Goal: Entertainment & Leisure: Consume media (video, audio)

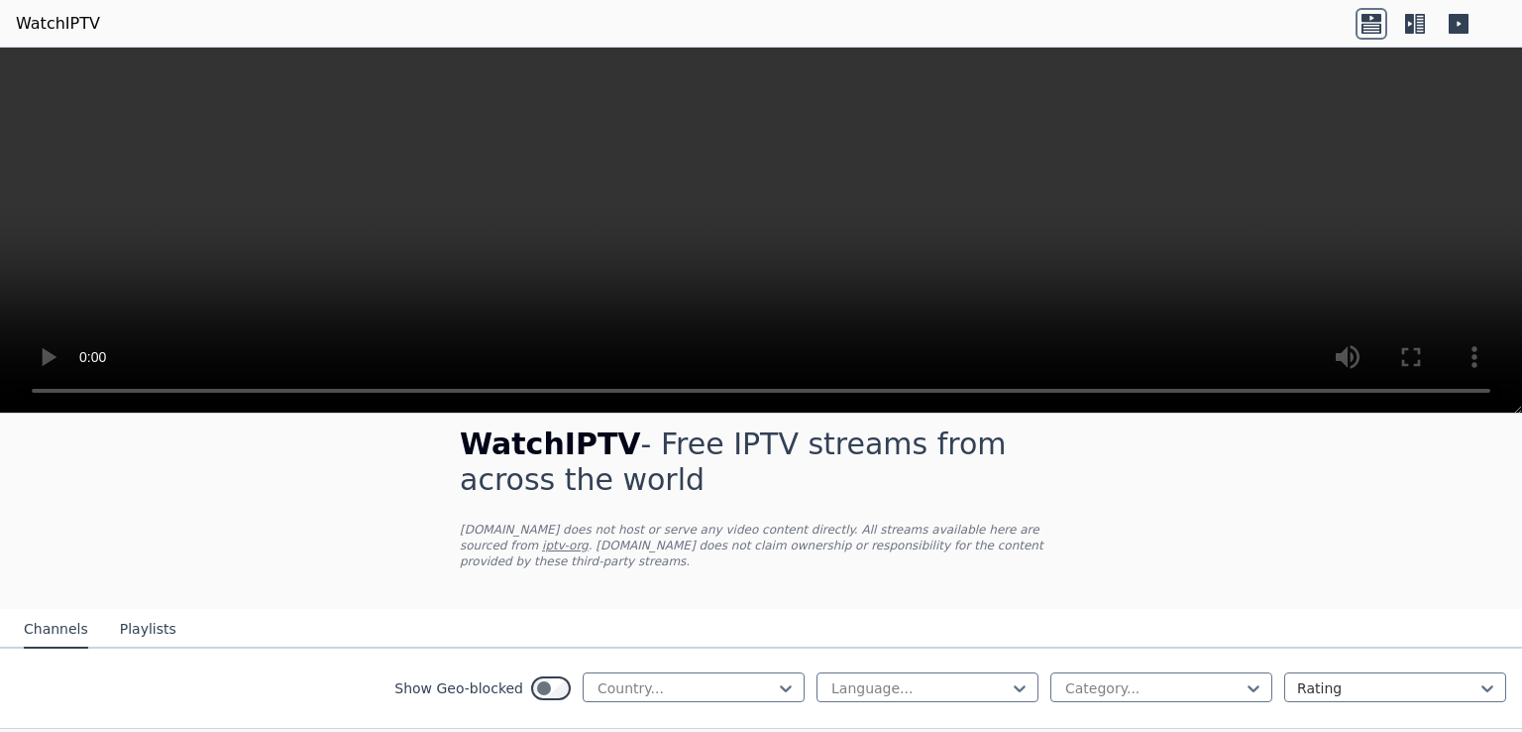
scroll to position [171, 0]
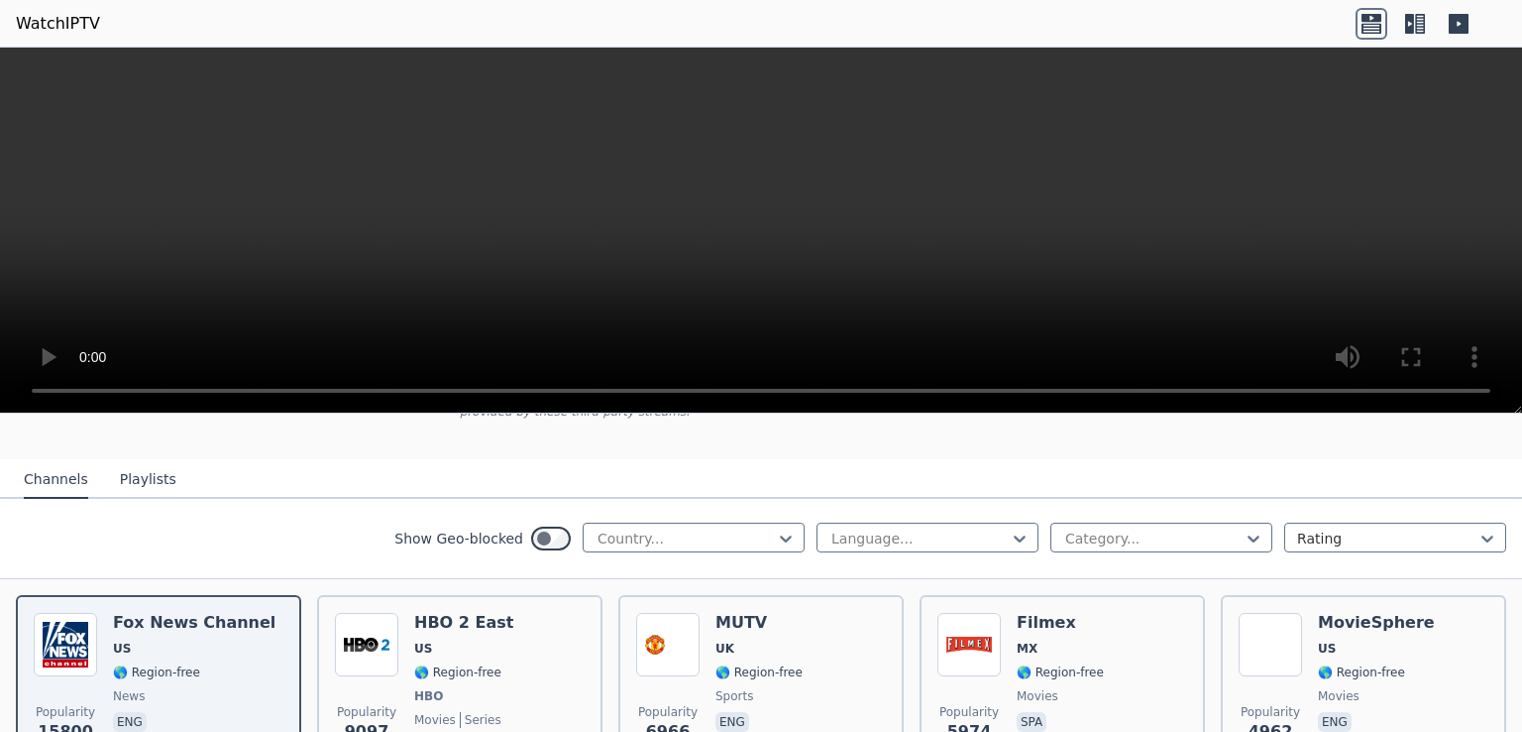
click at [135, 468] on button "Playlists" at bounding box center [148, 480] width 56 height 38
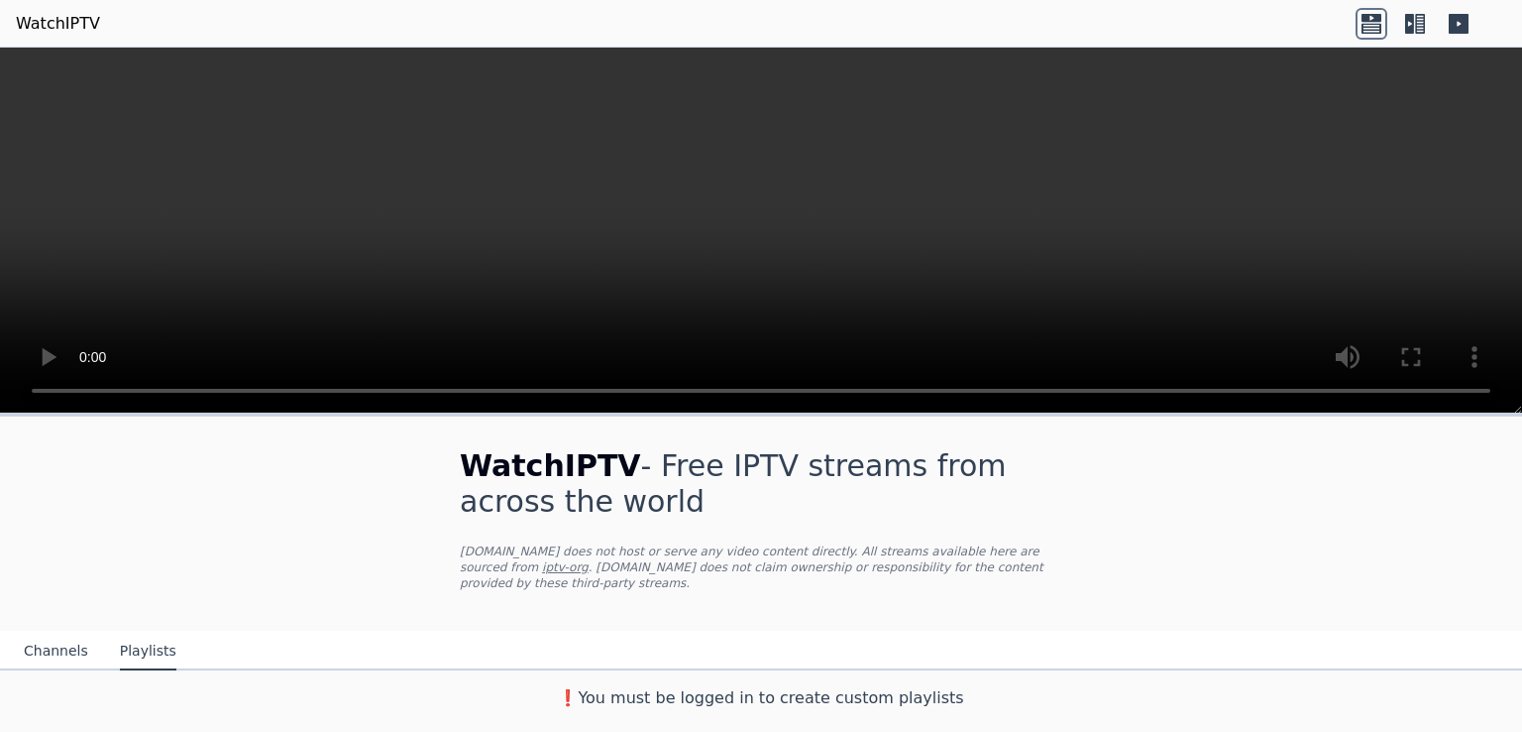
click at [69, 632] on button "Channels" at bounding box center [56, 651] width 64 height 38
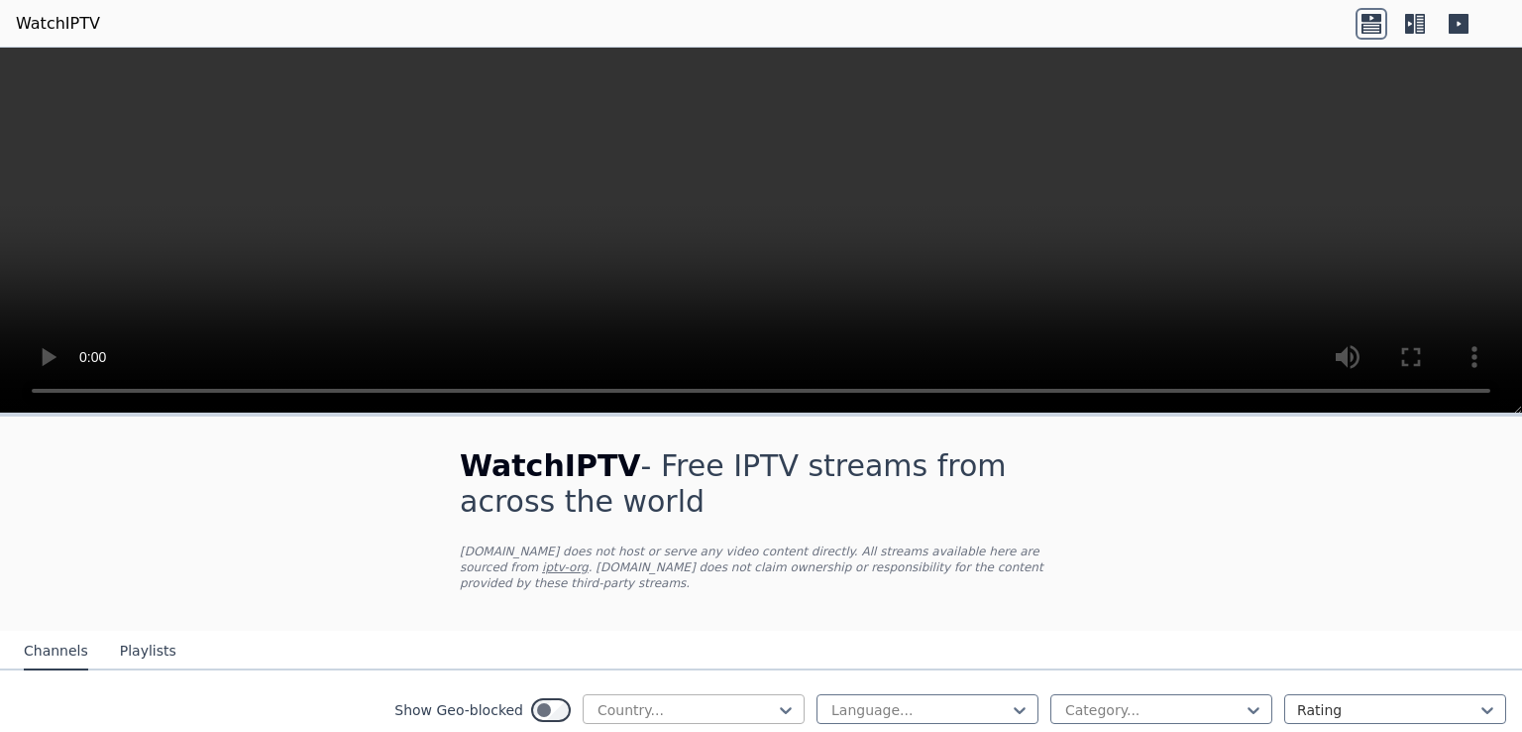
click at [706, 700] on div at bounding box center [686, 710] width 180 height 20
type input "*****"
drag, startPoint x: 1507, startPoint y: 427, endPoint x: 1516, endPoint y: 435, distance: 11.9
click at [1510, 435] on div "WatchIPTV - Free IPTV streams from across the world [DOMAIN_NAME] does not host…" at bounding box center [761, 572] width 1522 height 318
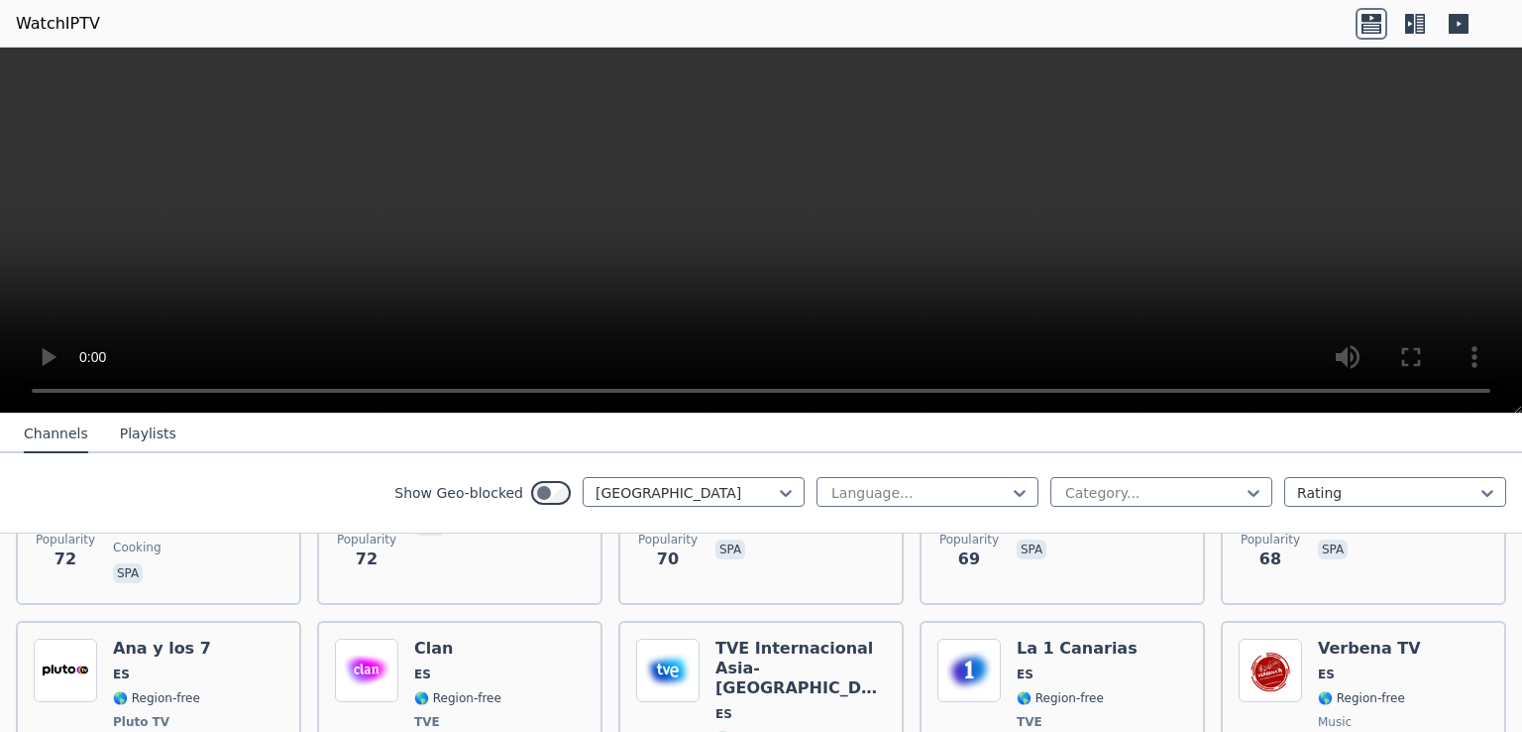
scroll to position [2070, 0]
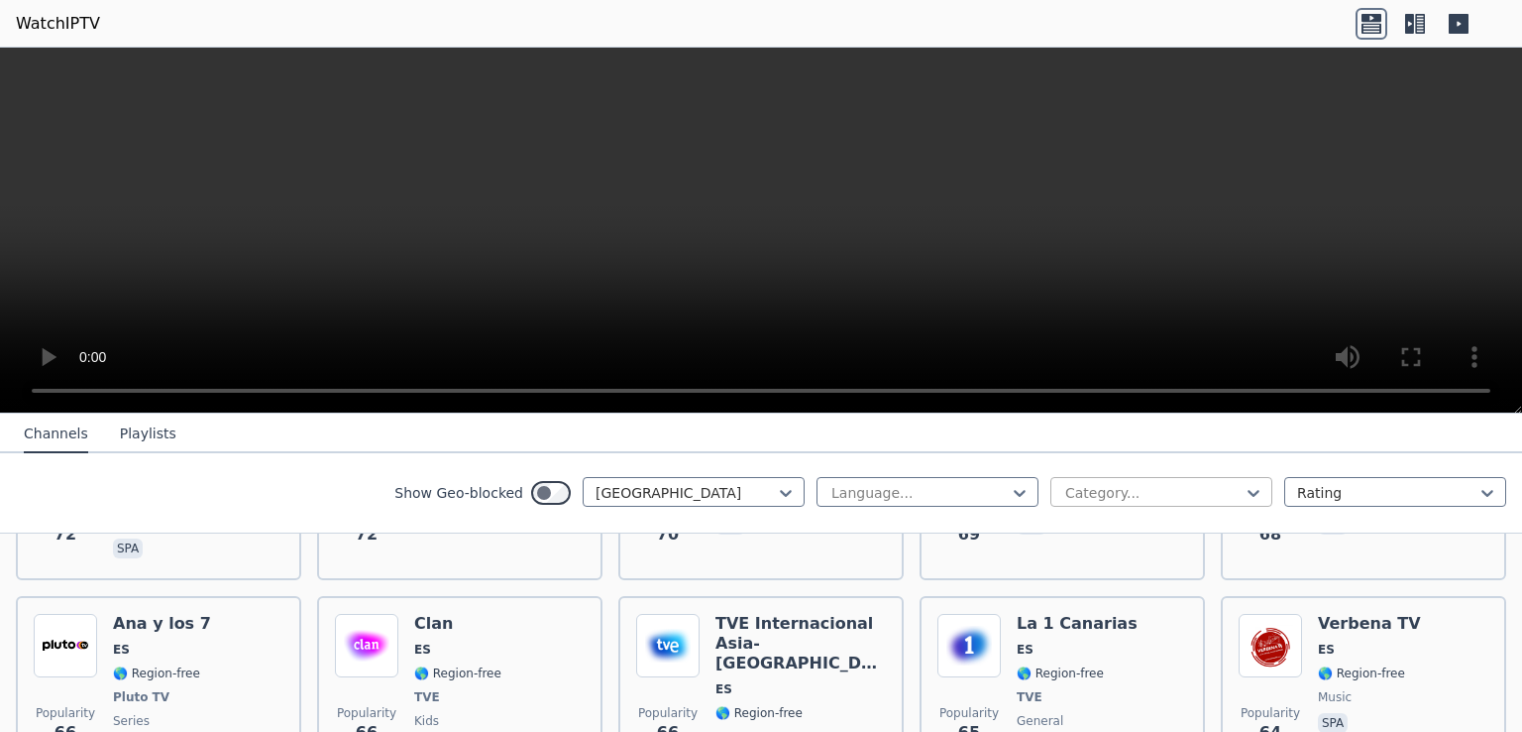
click at [1171, 477] on div "Category..." at bounding box center [1162, 492] width 222 height 30
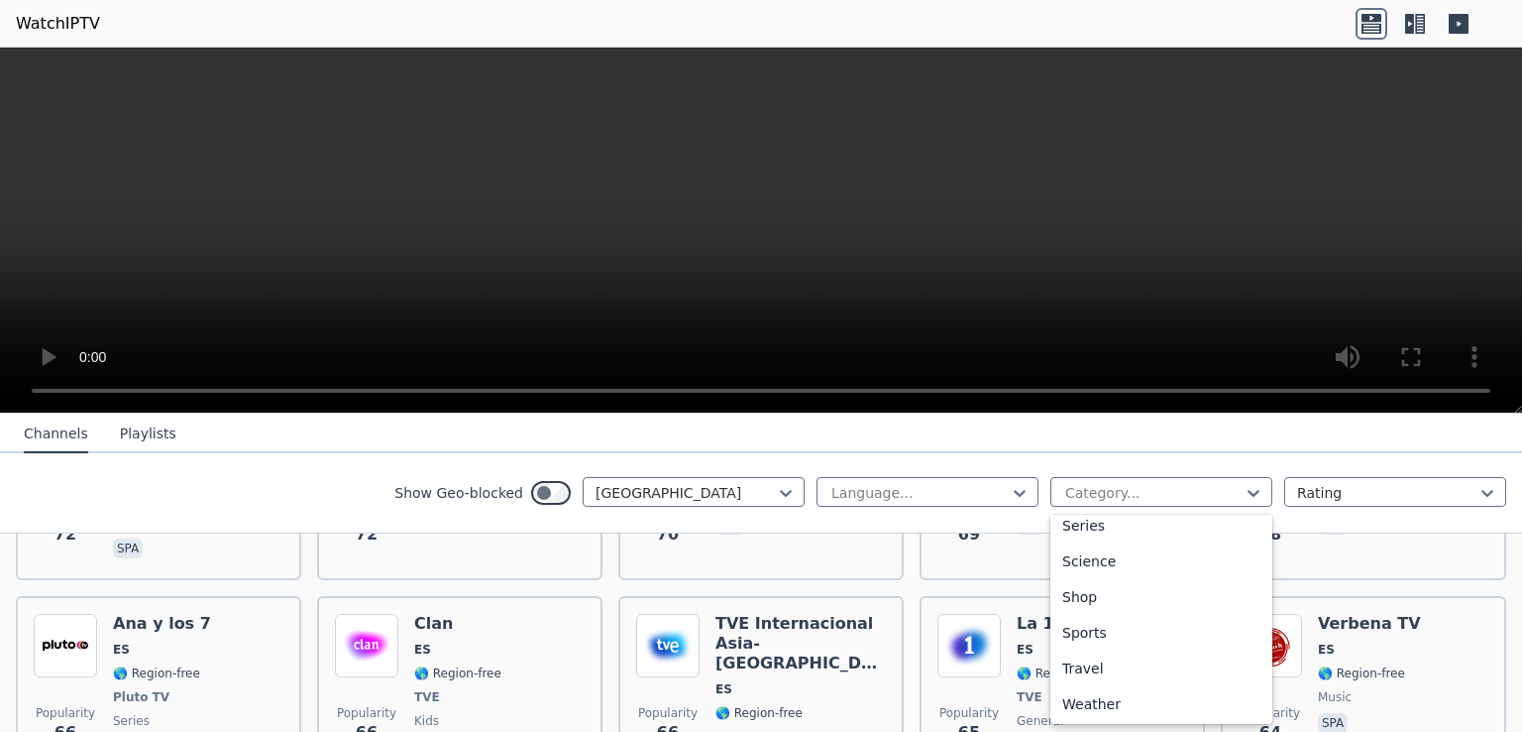
scroll to position [761, 0]
click at [1111, 620] on div "Sports" at bounding box center [1162, 632] width 222 height 36
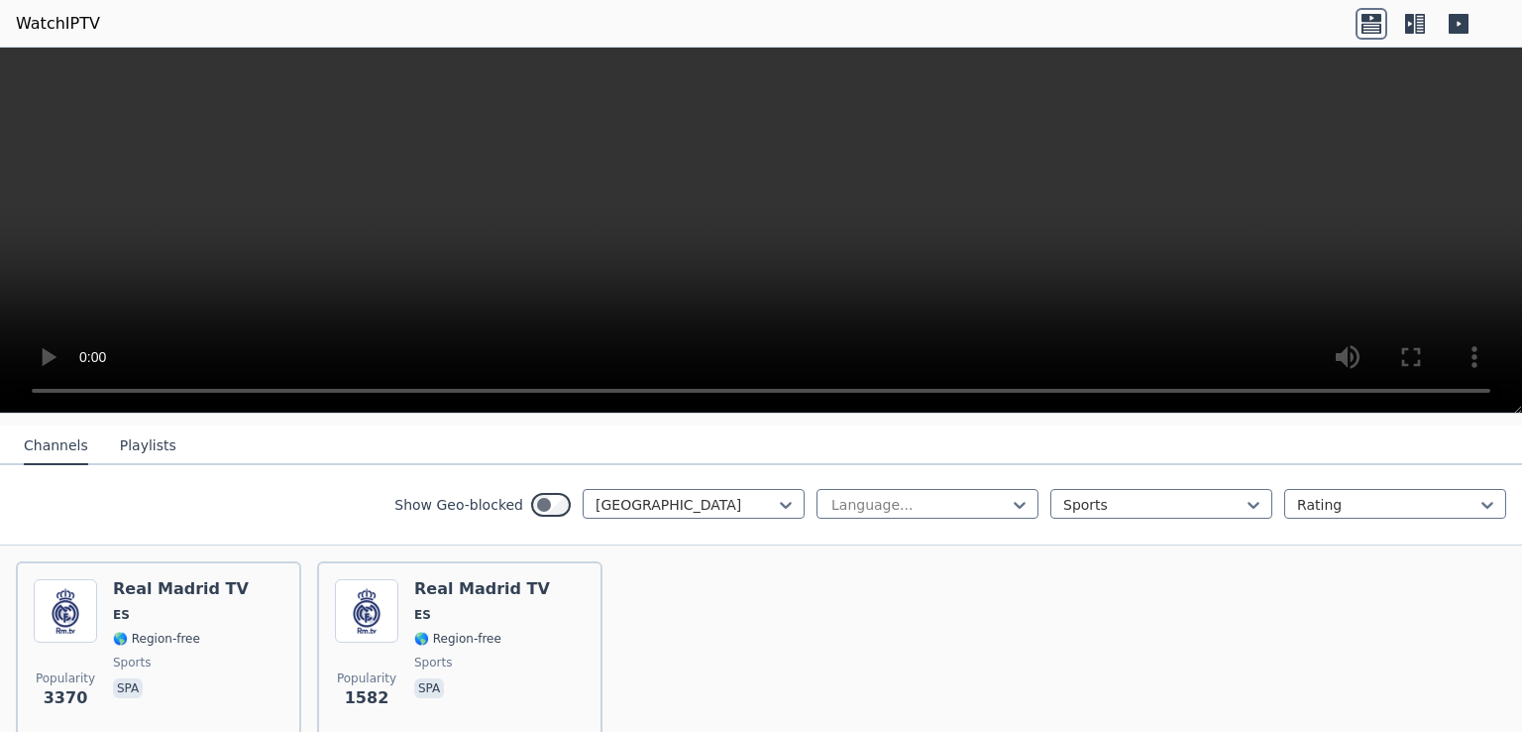
scroll to position [203, 0]
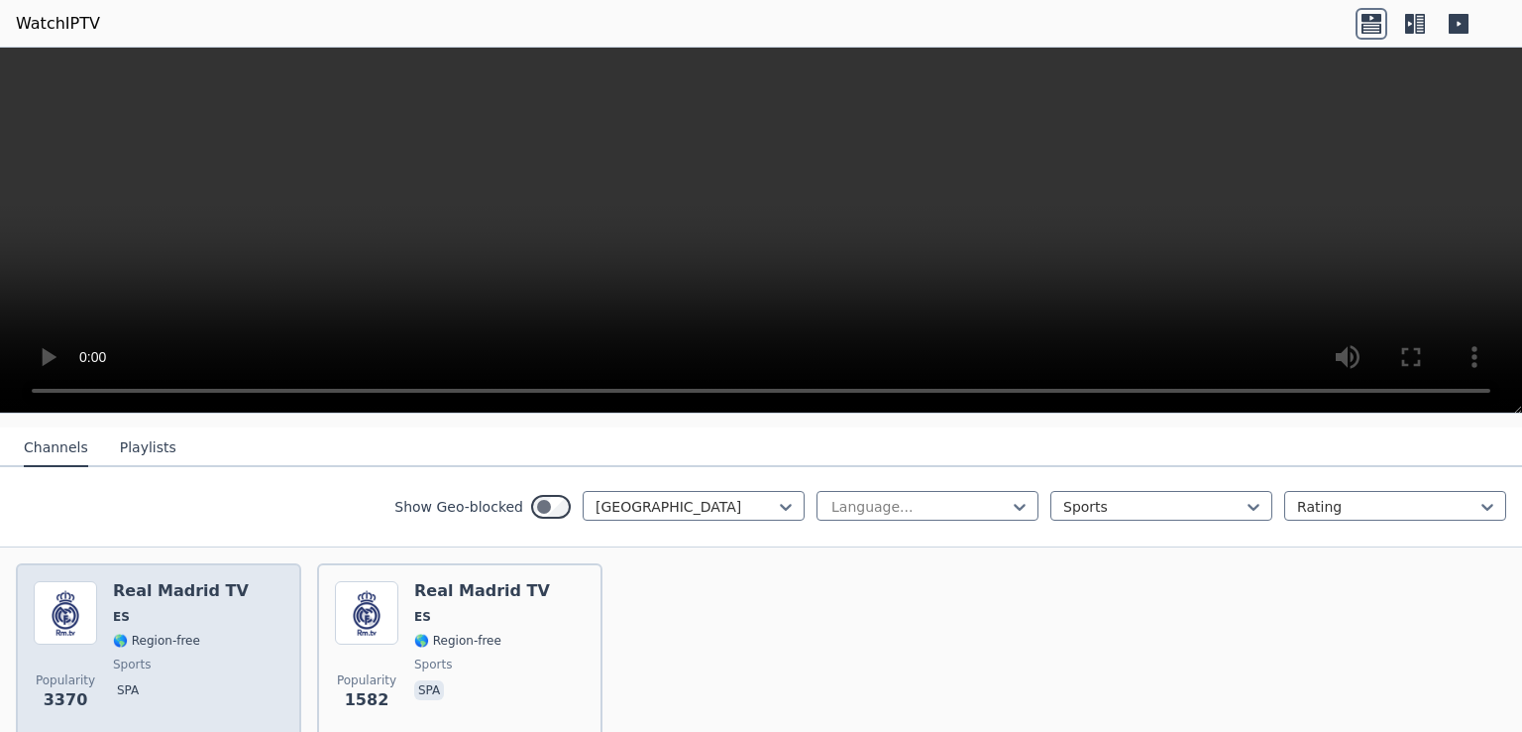
click at [159, 606] on div "Real Madrid TV ES 🌎 Region-free sports spa" at bounding box center [181, 652] width 136 height 143
